Goal: Check status

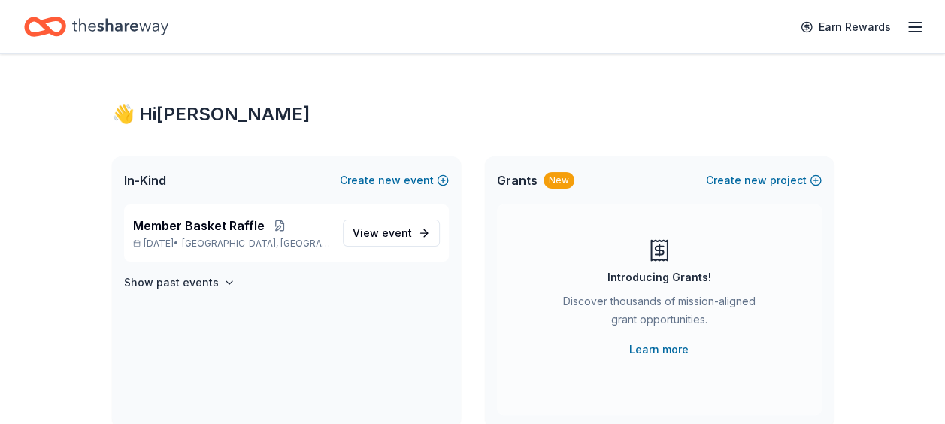
click at [917, 24] on icon "button" at bounding box center [915, 27] width 18 height 18
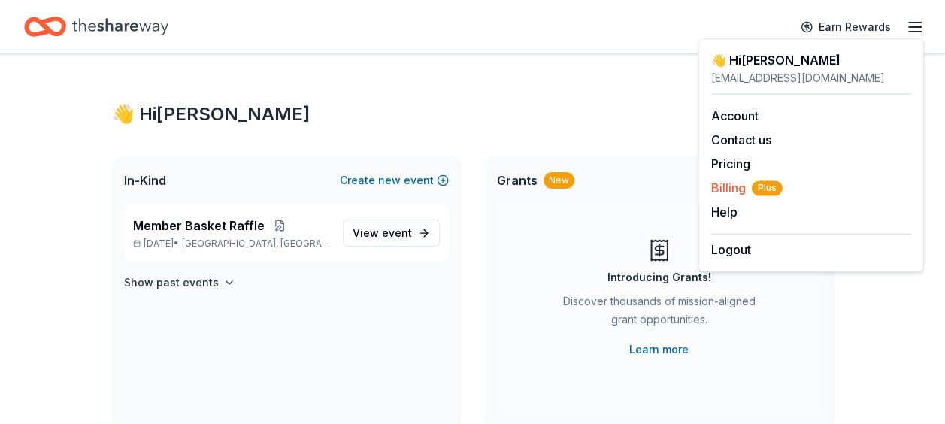
click at [723, 189] on span "Billing Plus" at bounding box center [746, 188] width 71 height 18
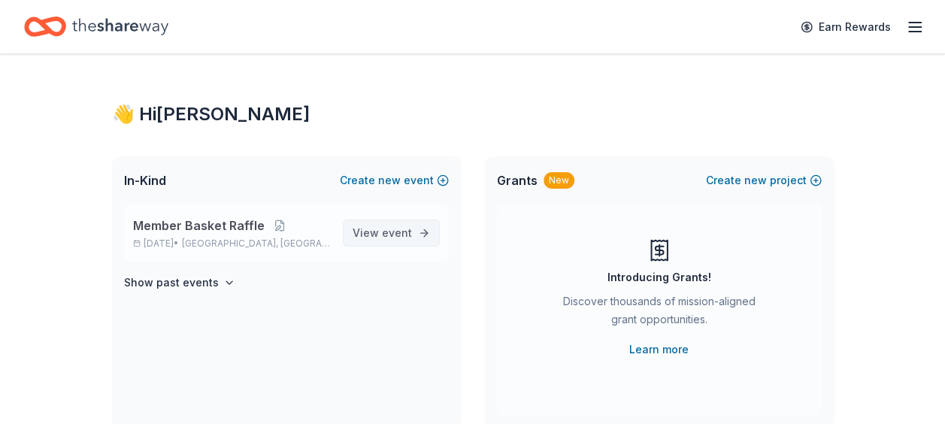
click at [386, 241] on span "View event" at bounding box center [381, 233] width 59 height 18
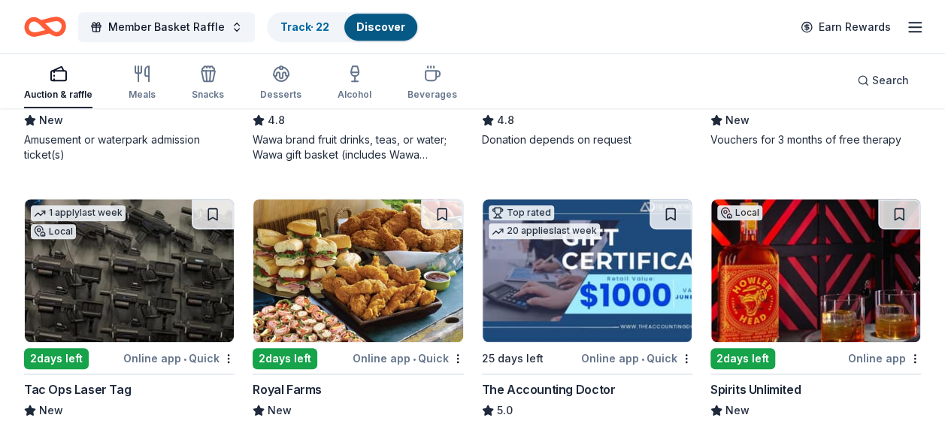
scroll to position [12, 0]
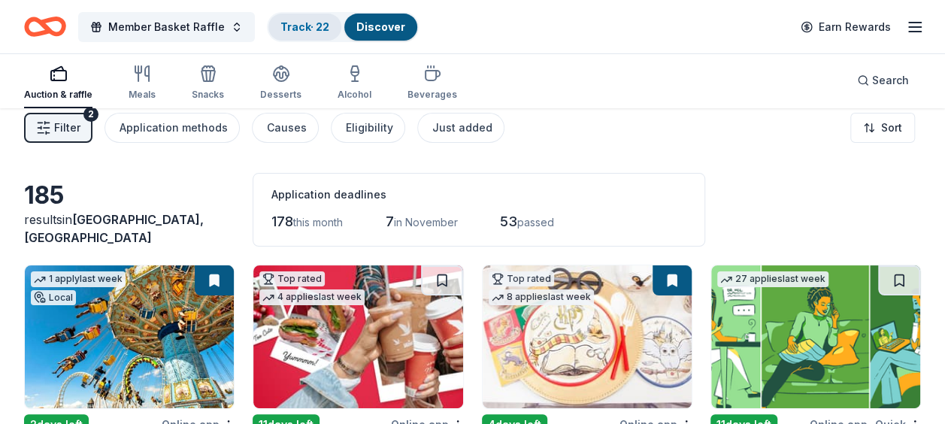
click at [295, 22] on link "Track · 22" at bounding box center [304, 26] width 49 height 13
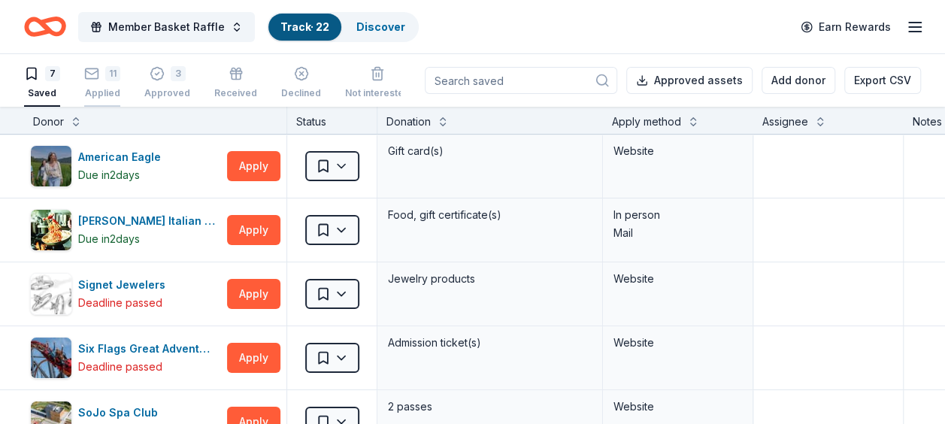
click at [111, 75] on div "11" at bounding box center [112, 73] width 15 height 15
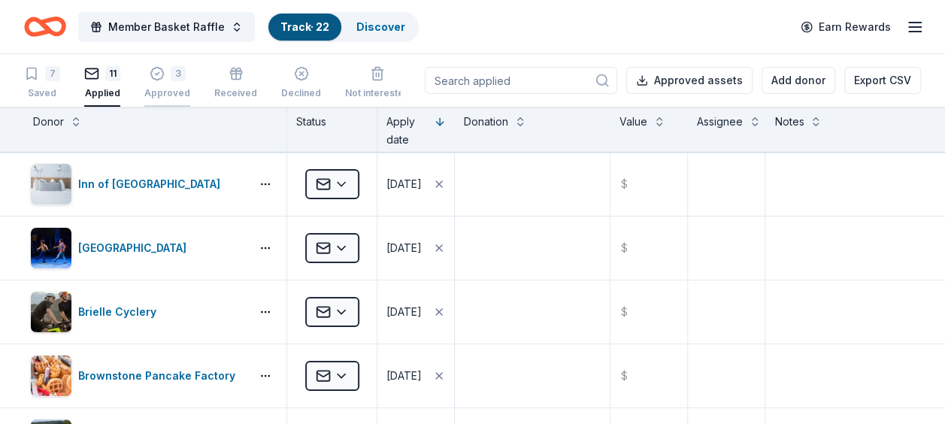
click at [167, 91] on div "Approved" at bounding box center [167, 93] width 46 height 12
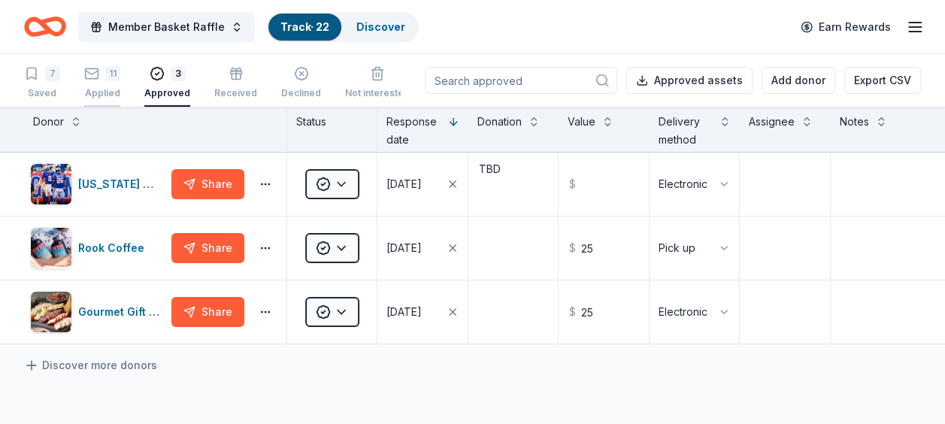
click at [106, 75] on div "11" at bounding box center [112, 73] width 15 height 15
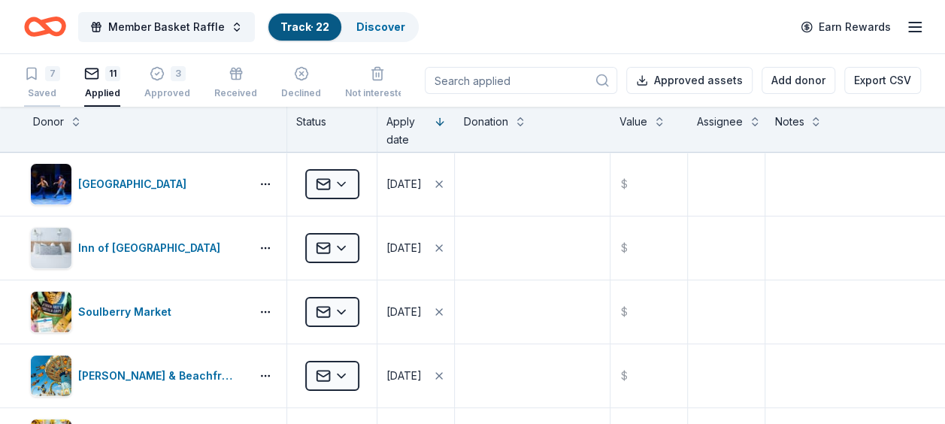
click at [38, 77] on icon "button" at bounding box center [31, 73] width 15 height 15
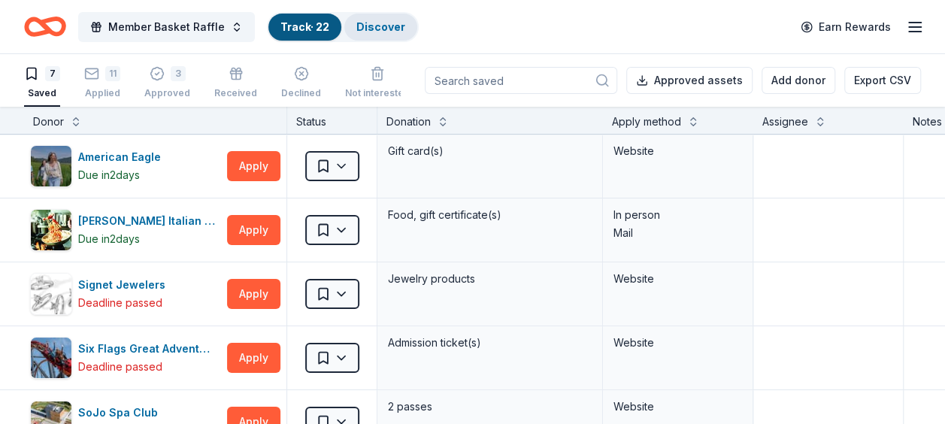
click at [384, 32] on link "Discover" at bounding box center [380, 26] width 49 height 13
click at [362, 22] on link "Discover" at bounding box center [380, 26] width 49 height 13
click at [234, 34] on button "Member Basket Raffle" at bounding box center [166, 27] width 177 height 30
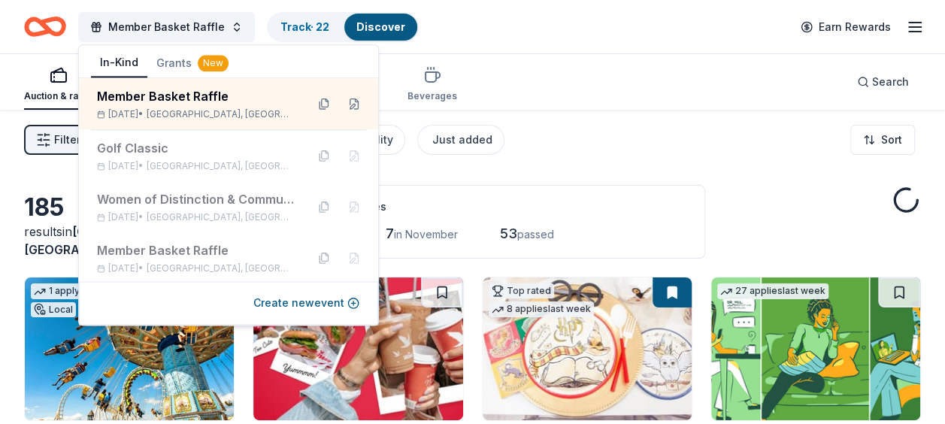
click at [603, 68] on div "Auction & raffle Meals Snacks Desserts Alcohol Beverages Search" at bounding box center [472, 82] width 897 height 56
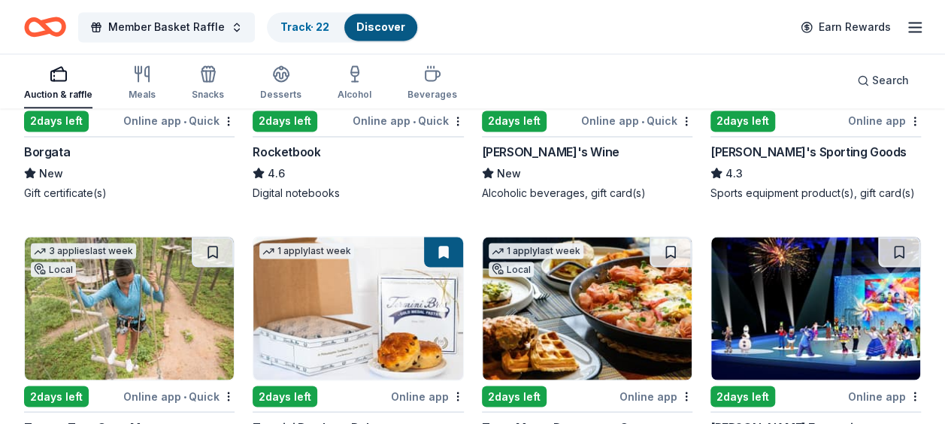
scroll to position [7077, 0]
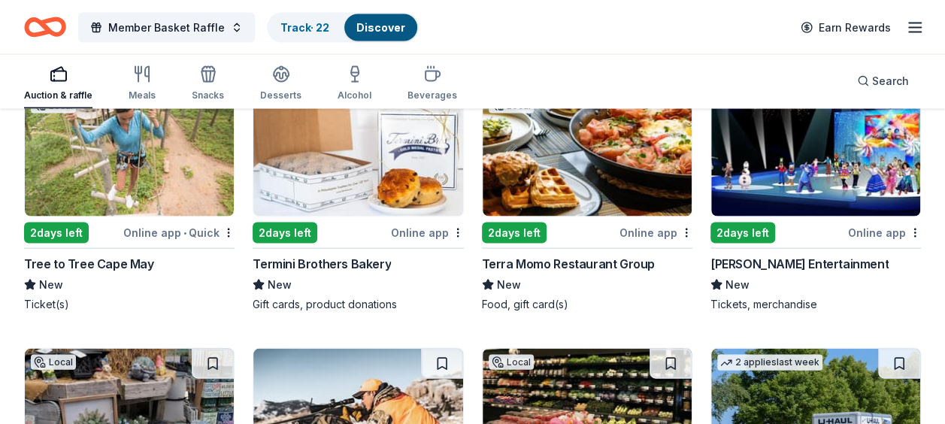
click at [913, 34] on icon "button" at bounding box center [915, 27] width 18 height 18
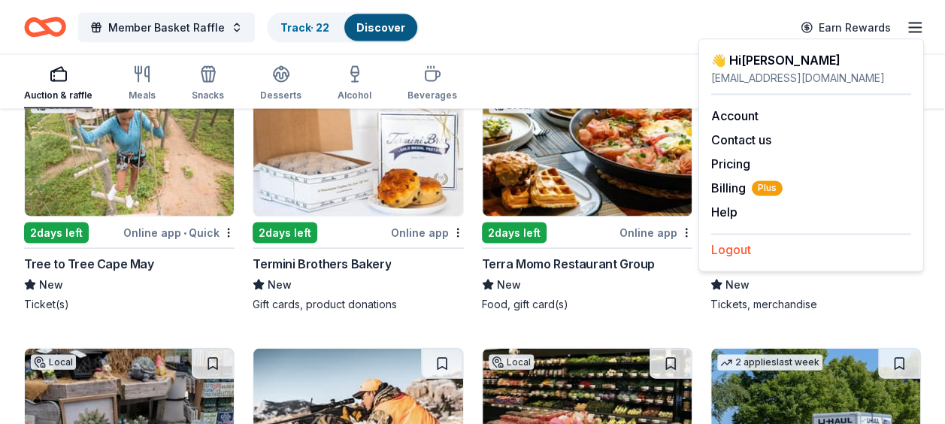
click at [741, 245] on button "Logout" at bounding box center [731, 250] width 40 height 18
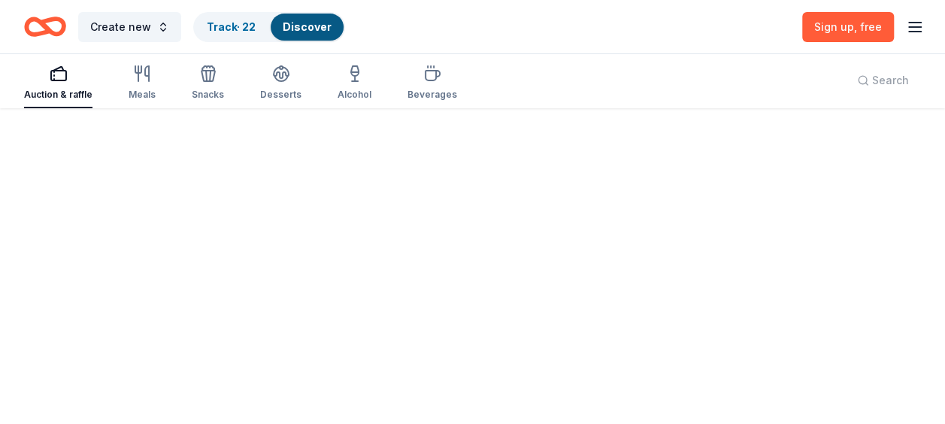
scroll to position [1064, 0]
